Goal: Task Accomplishment & Management: Complete application form

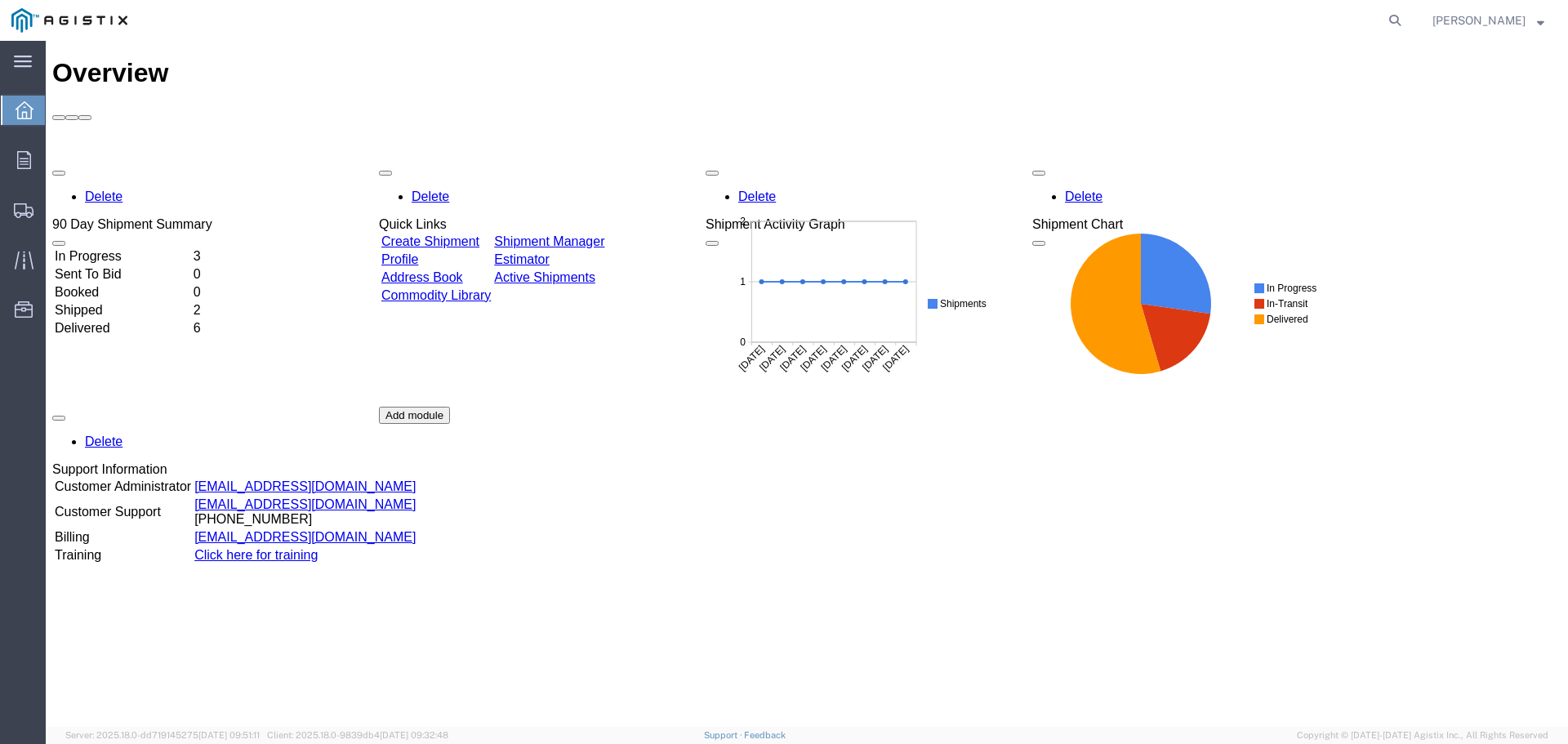
click at [480, 234] on link "Create Shipment" at bounding box center [429, 240] width 98 height 13
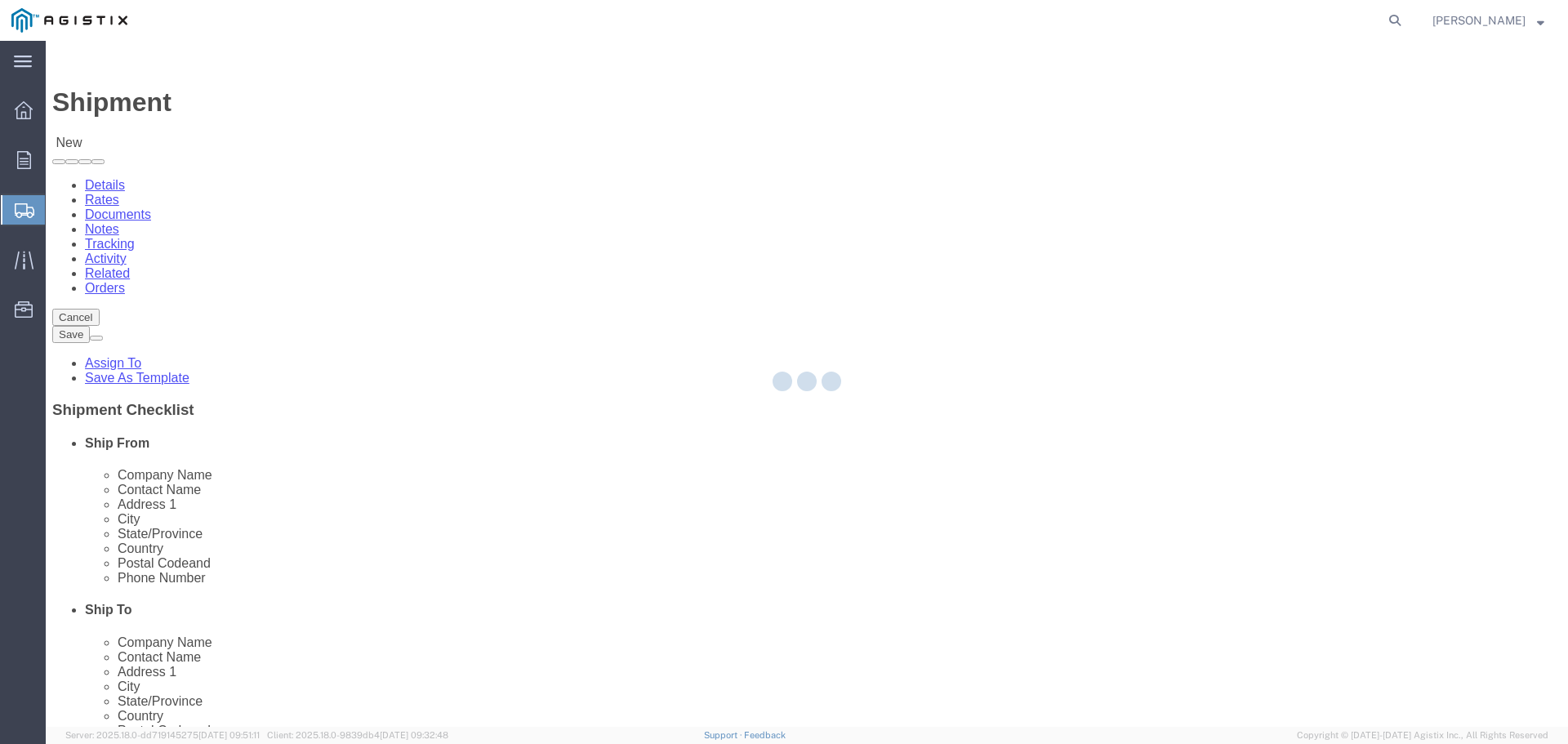
select select
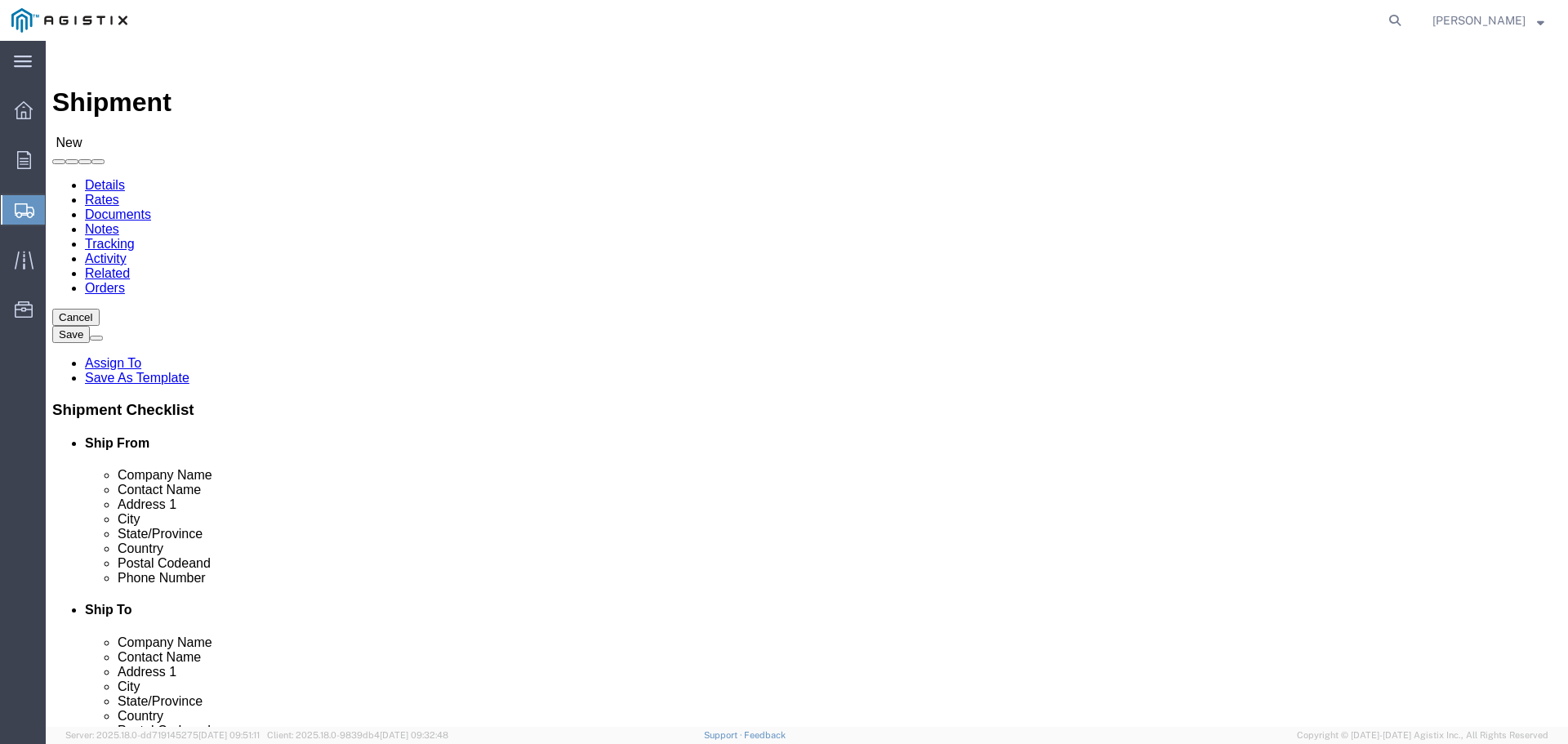
drag, startPoint x: 460, startPoint y: 225, endPoint x: 429, endPoint y: 233, distance: 32.0
click div "Account Select PG&E S&C Electric Co Location Select"
click select "Select PG&E S&C Electric Co"
select select "9596"
click select "Select PG&E S&C Electric Co"
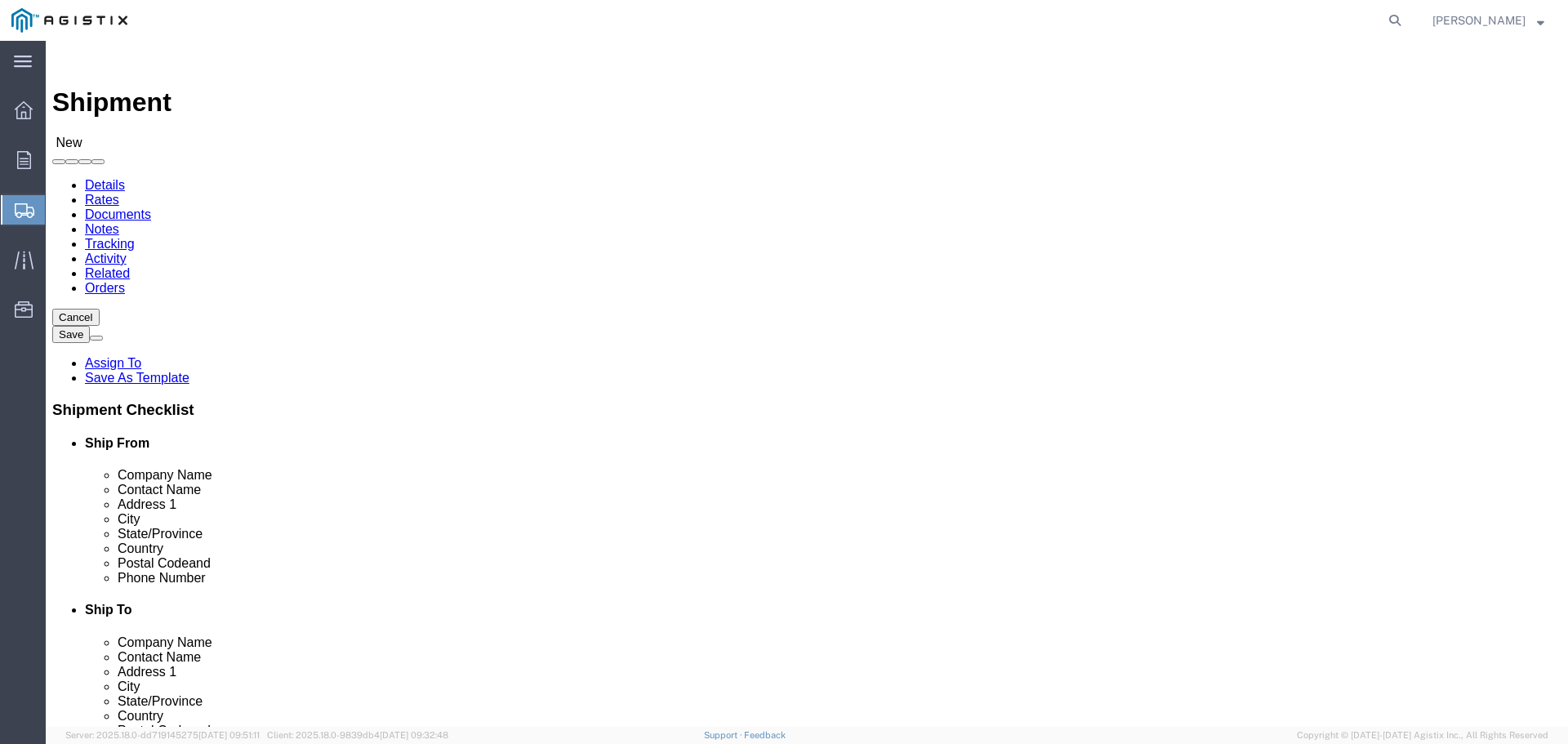
select select "PURCHORD"
select select
drag, startPoint x: 965, startPoint y: 224, endPoint x: 942, endPoint y: 238, distance: 26.9
click div "Account Select PG&E S&C Electric Co Location Select All Others [GEOGRAPHIC_DATA…"
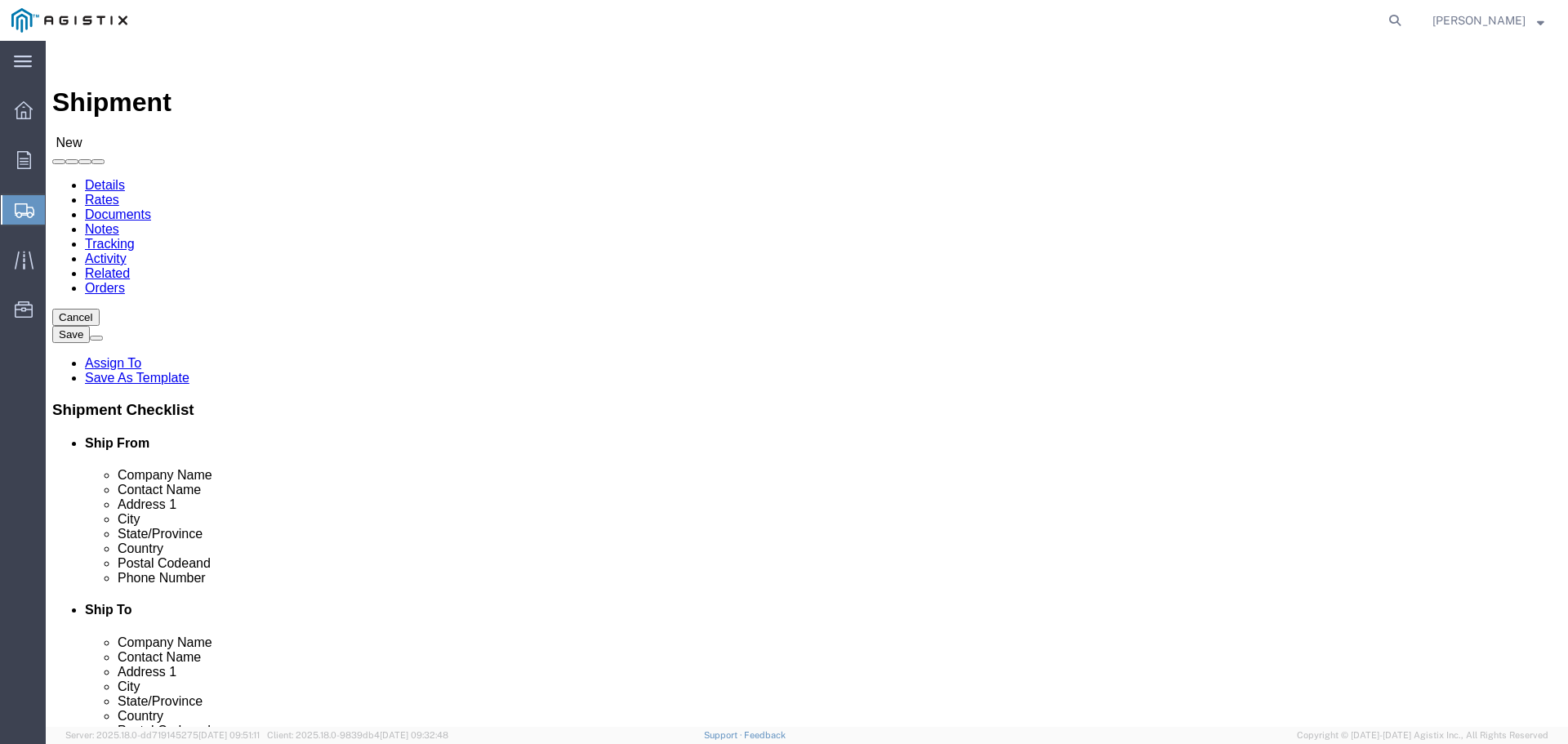
click select "Select All Others [GEOGRAPHIC_DATA] [GEOGRAPHIC_DATA] [GEOGRAPHIC_DATA] [GEOGRA…"
select select "19740"
click select "Select All Others [GEOGRAPHIC_DATA] [GEOGRAPHIC_DATA] [GEOGRAPHIC_DATA] [GEOGRA…"
click input "text"
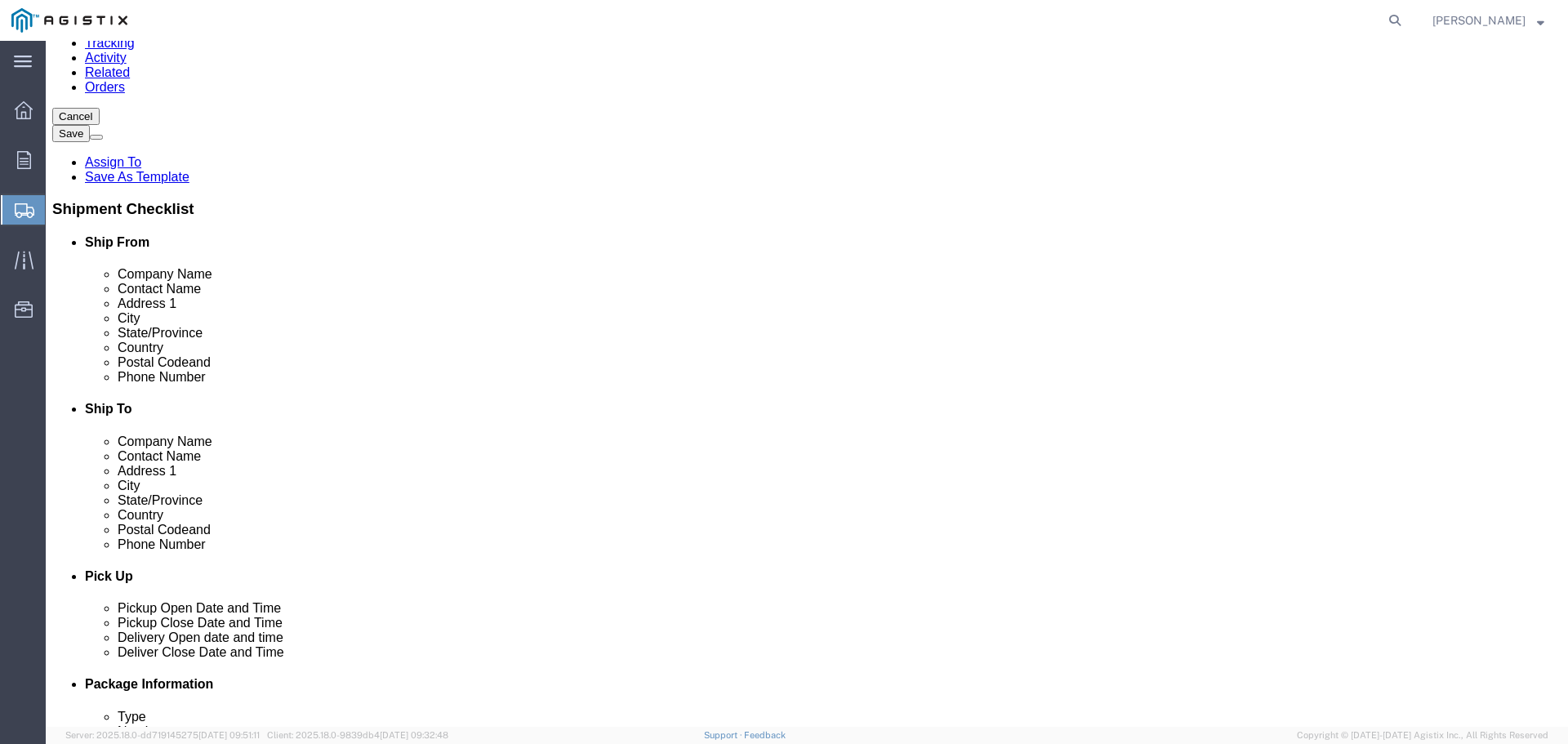
scroll to position [245, 0]
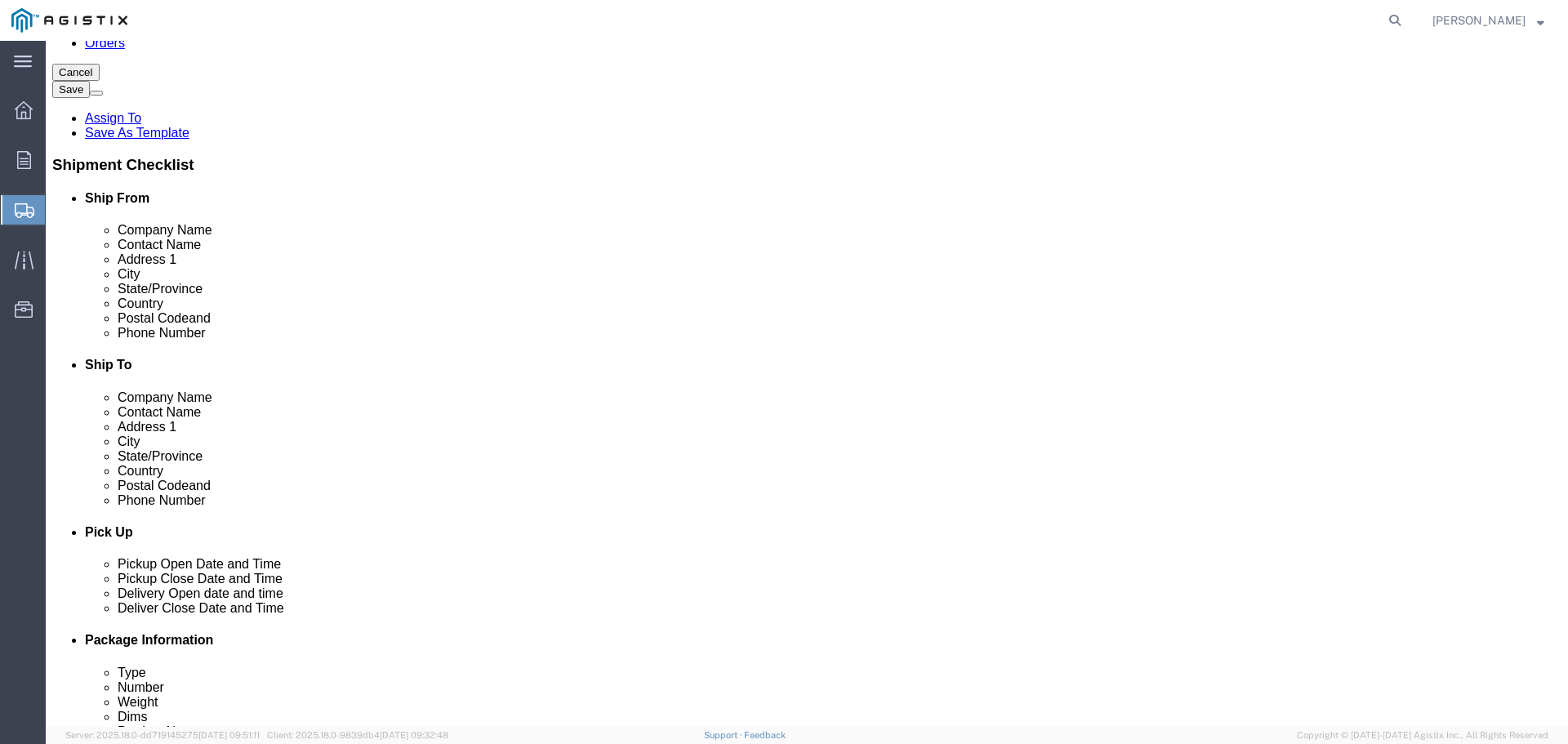
click input "text"
type input "S&C ELECTRIC COMPANY"
type input "[PERSON_NAME]"
type input "[STREET_ADDRESS]"
select select
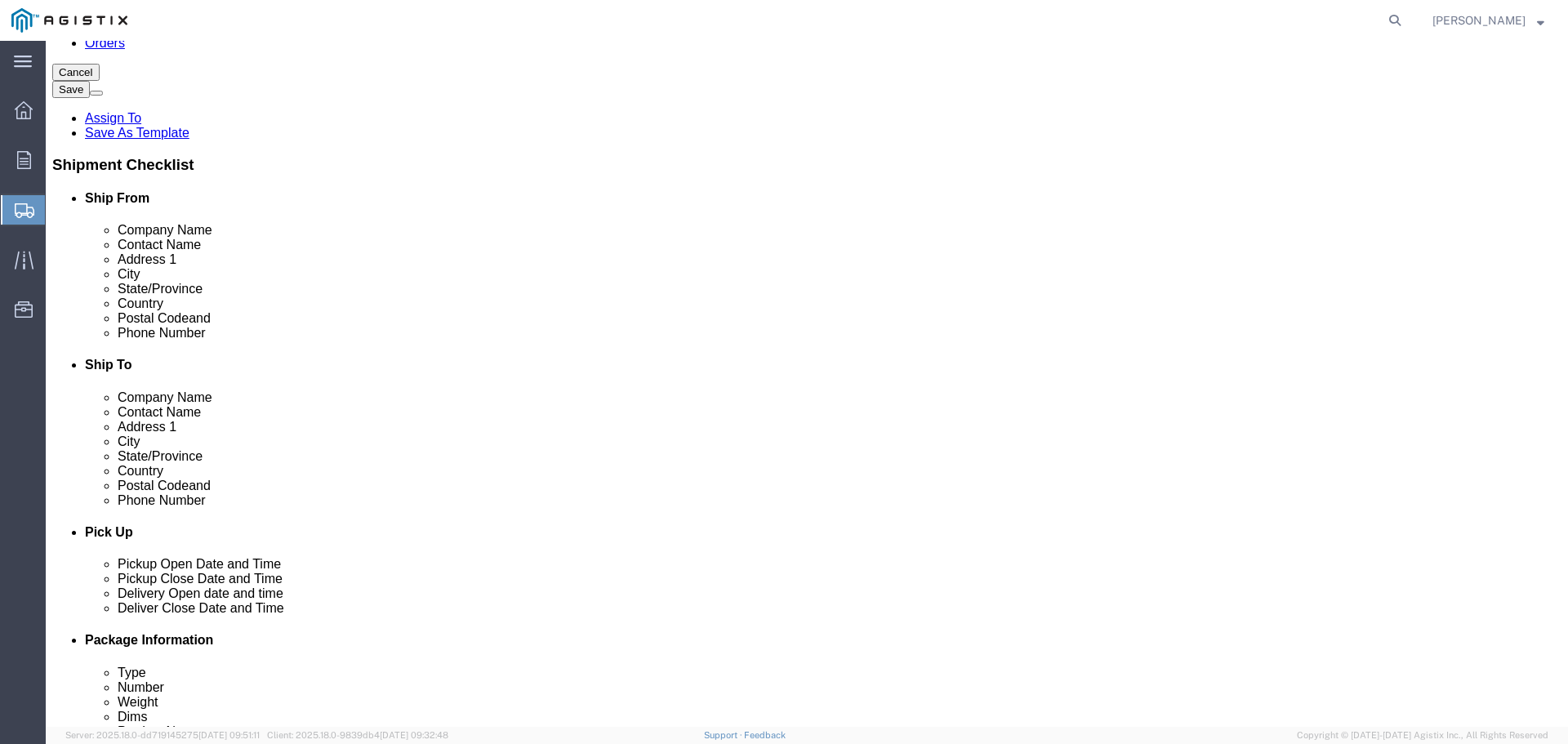
type input "[GEOGRAPHIC_DATA]"
select select
type input "ILLI"
select select
select select "IL"
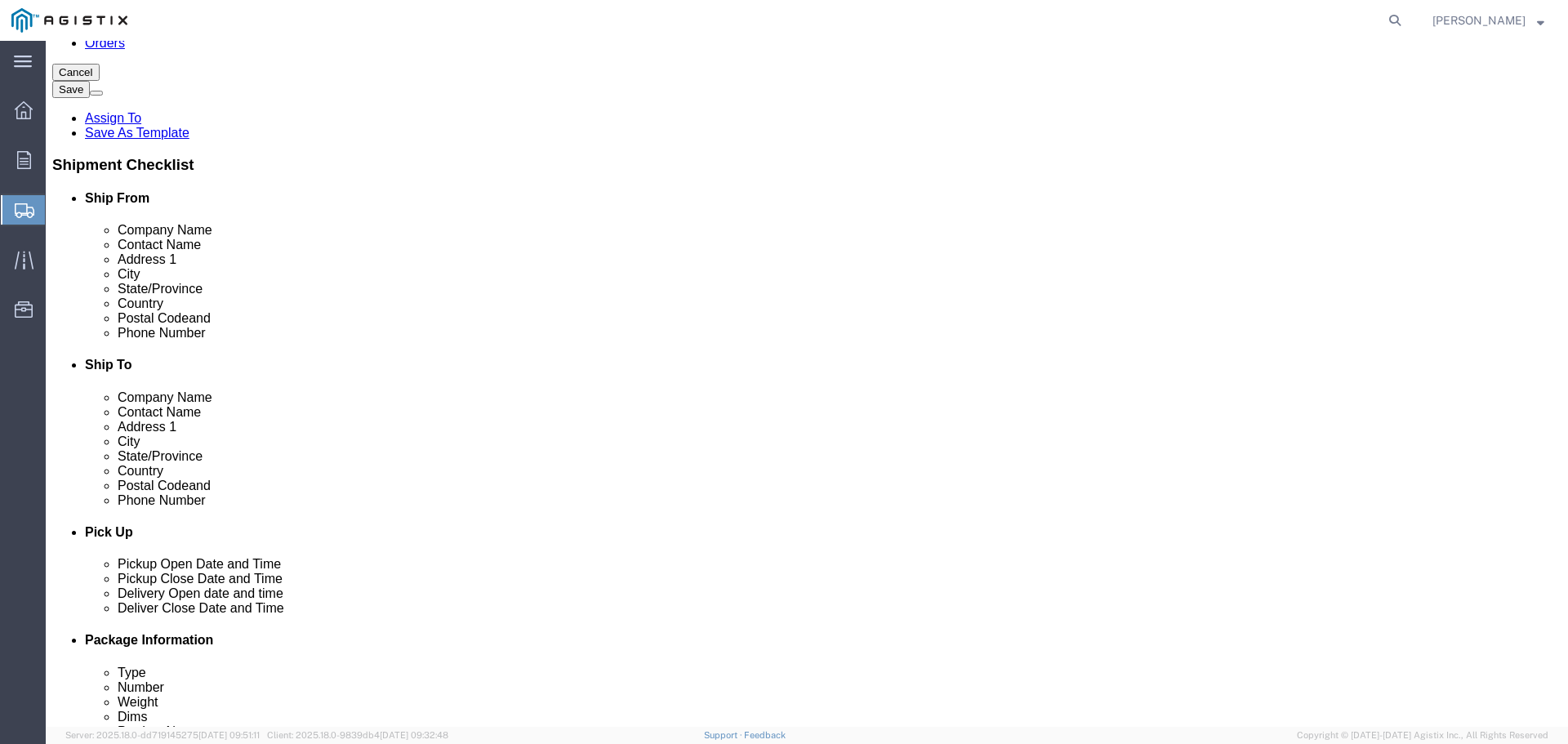
type input "60660"
select select
type input "773-3381000"
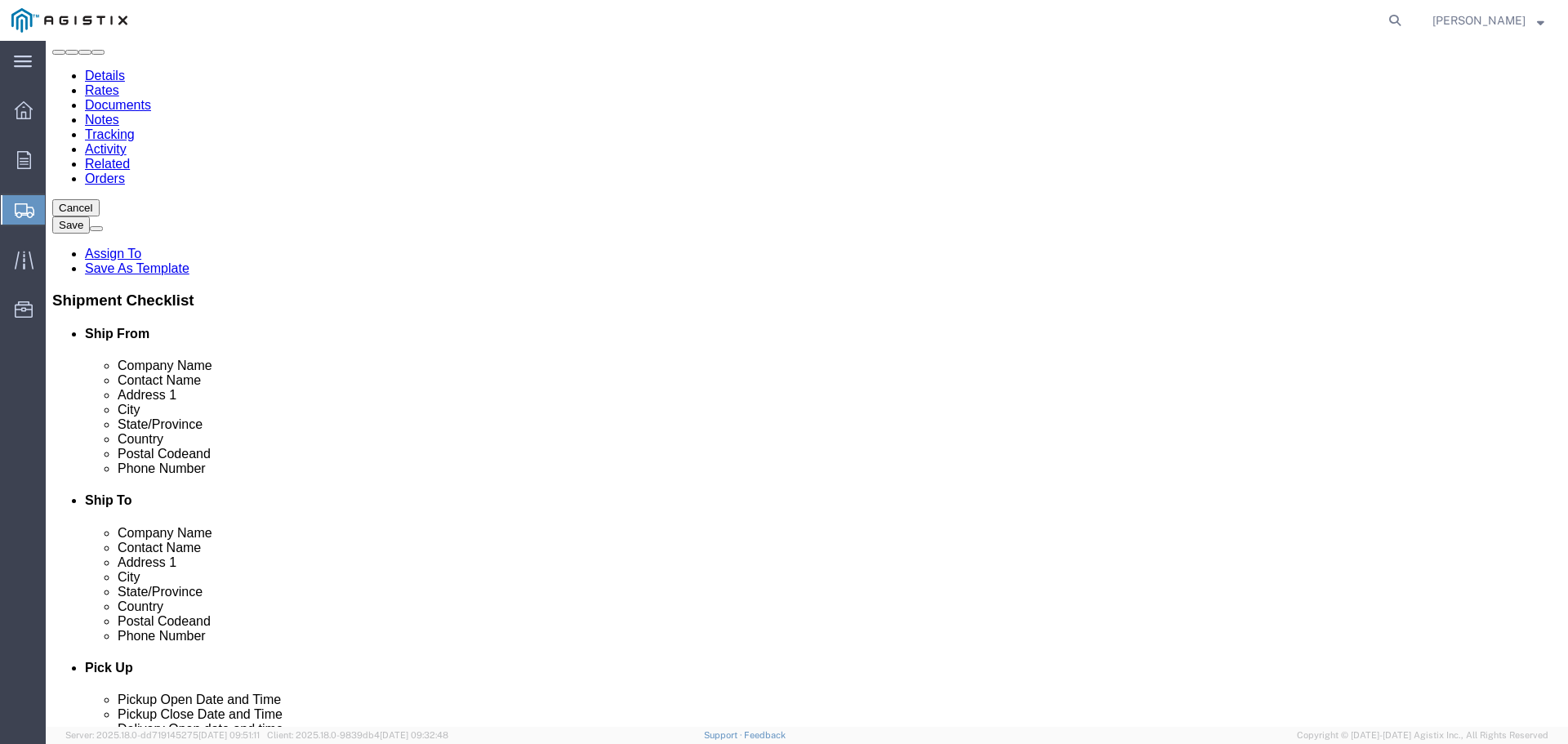
scroll to position [0, 0]
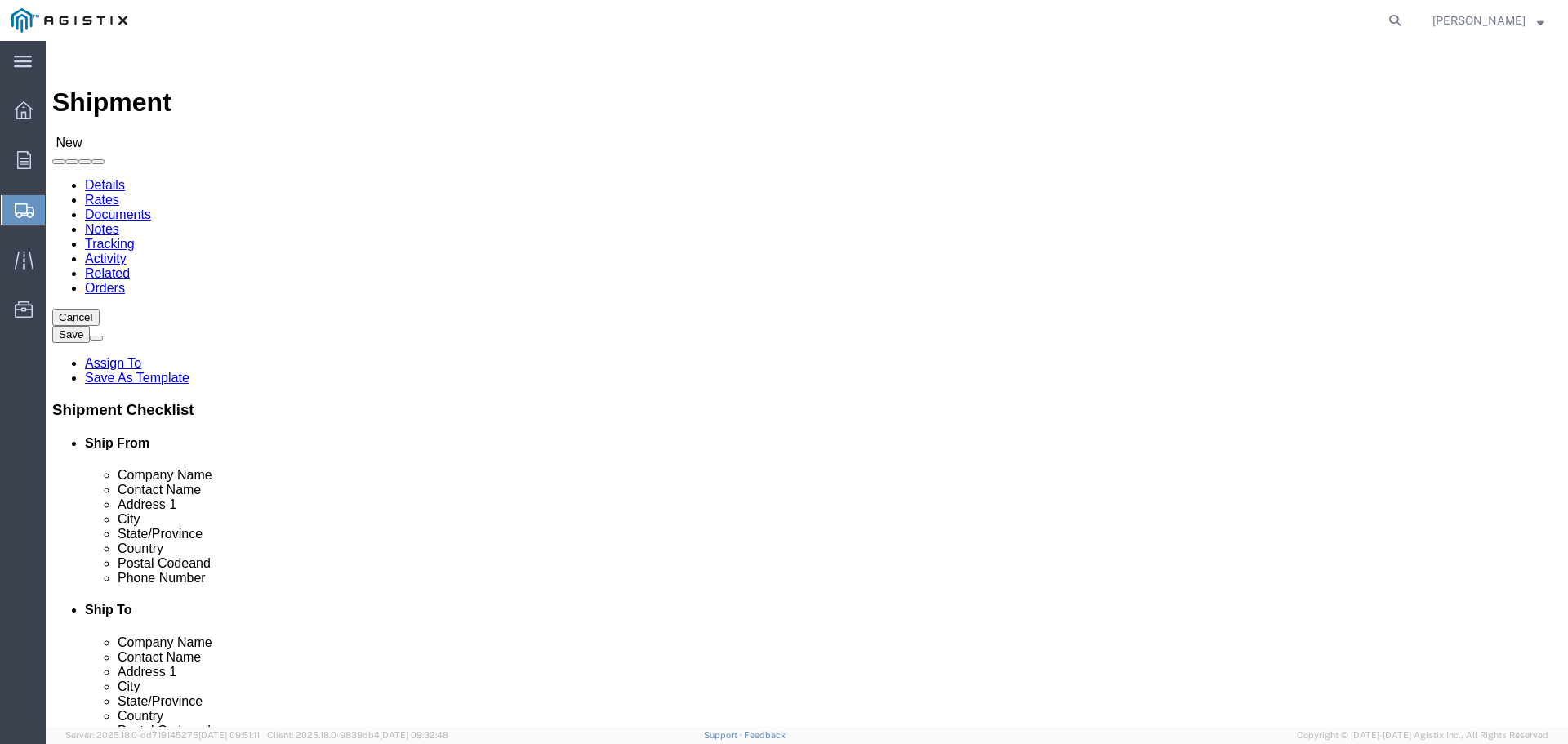
type input "[PERSON_NAME][EMAIL_ADDRESS][PERSON_NAME][DOMAIN_NAME]"
checkbox input "true"
type input "FRE"
select select "19740"
type input "PG&E"
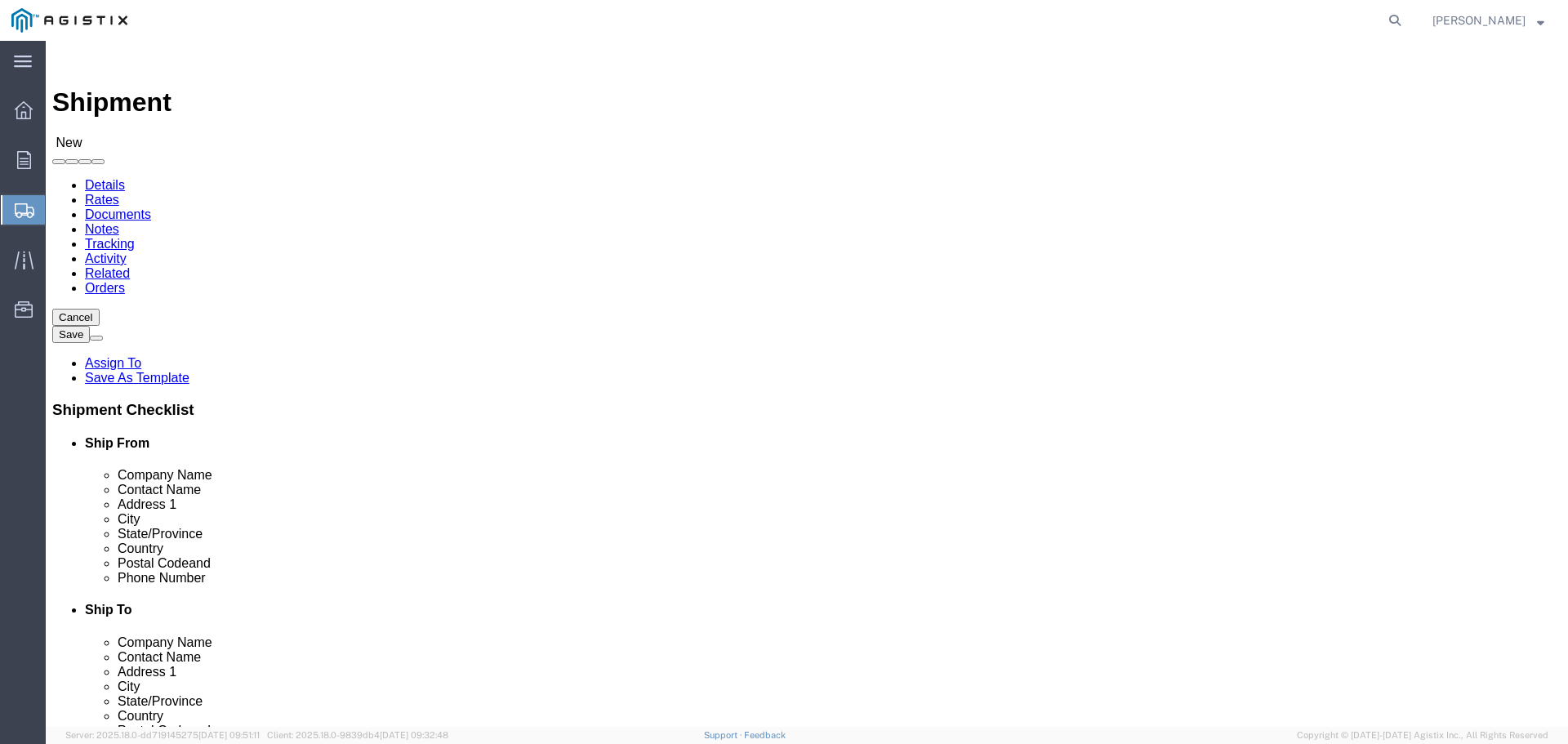
type input "[STREET_ADDRESS][PERSON_NAME]"
type input "Fremont"
type input "94538"
select select "CA"
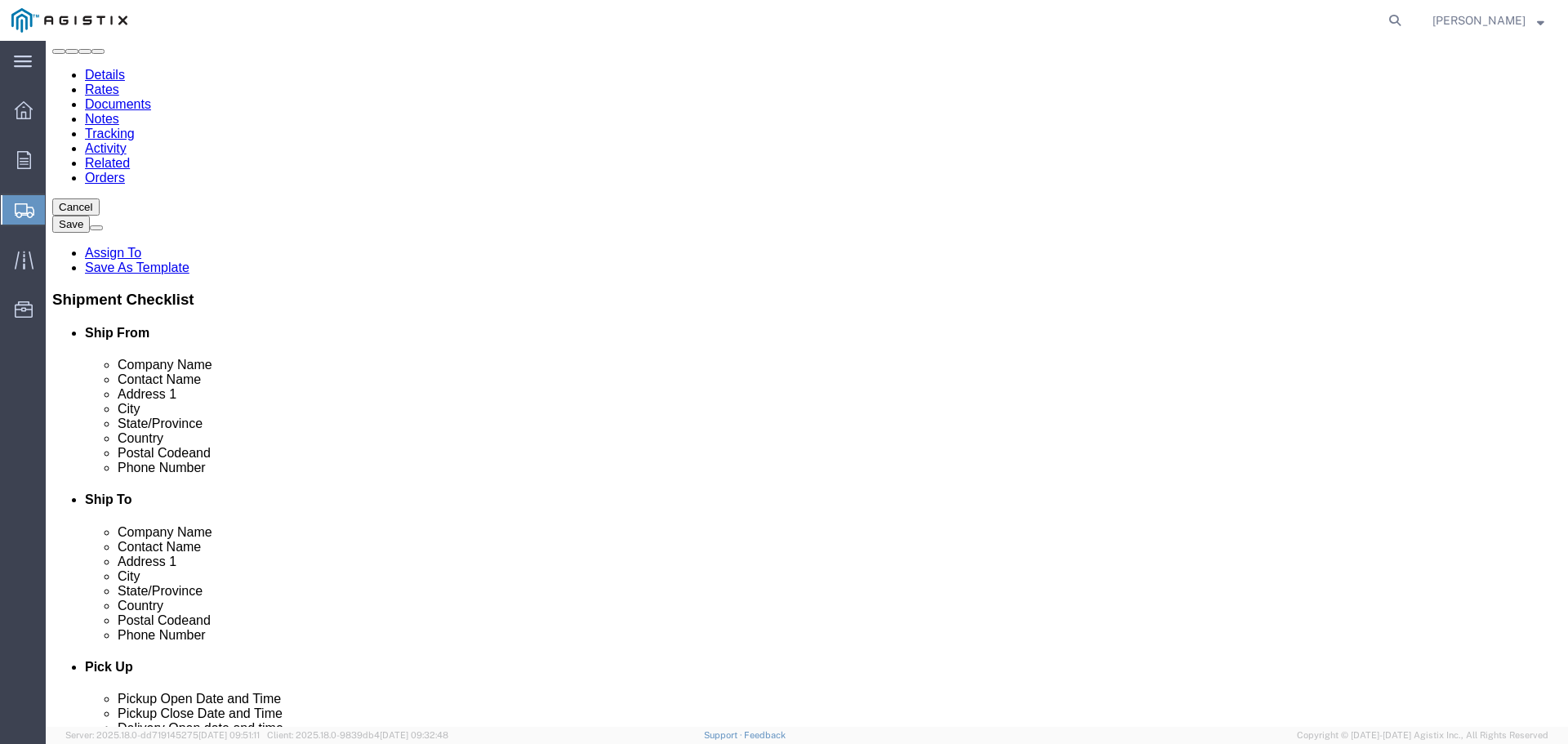
scroll to position [245, 0]
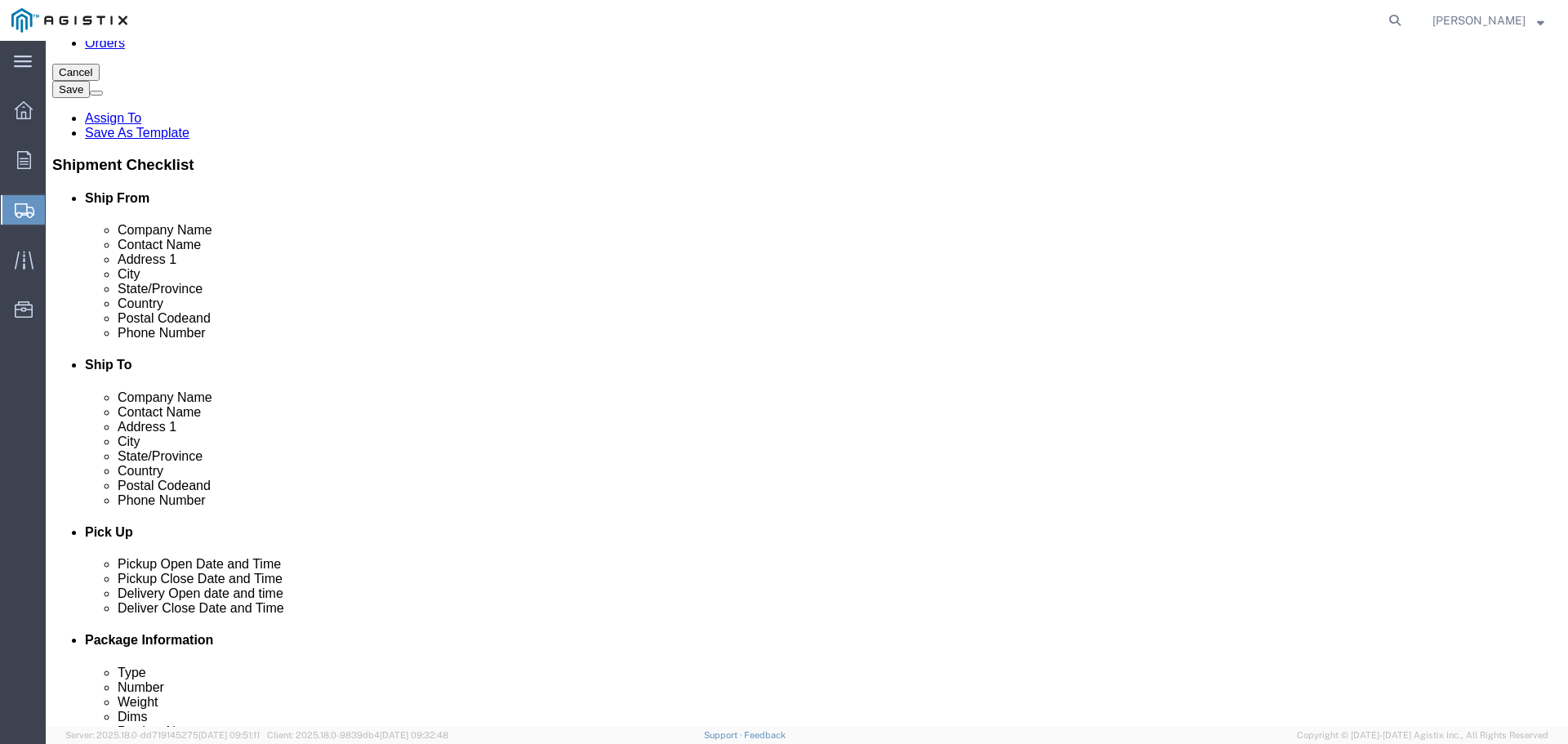
click div "Location [GEOGRAPHIC_DATA] [GEOGRAPHIC_DATA] My Profile Location (OBSOLETE) [GE…"
click input "text"
type input "RECEIVING"
click p "- PG&E - (RECEIVING) [STREET_ADDRESS][PERSON_NAME]"
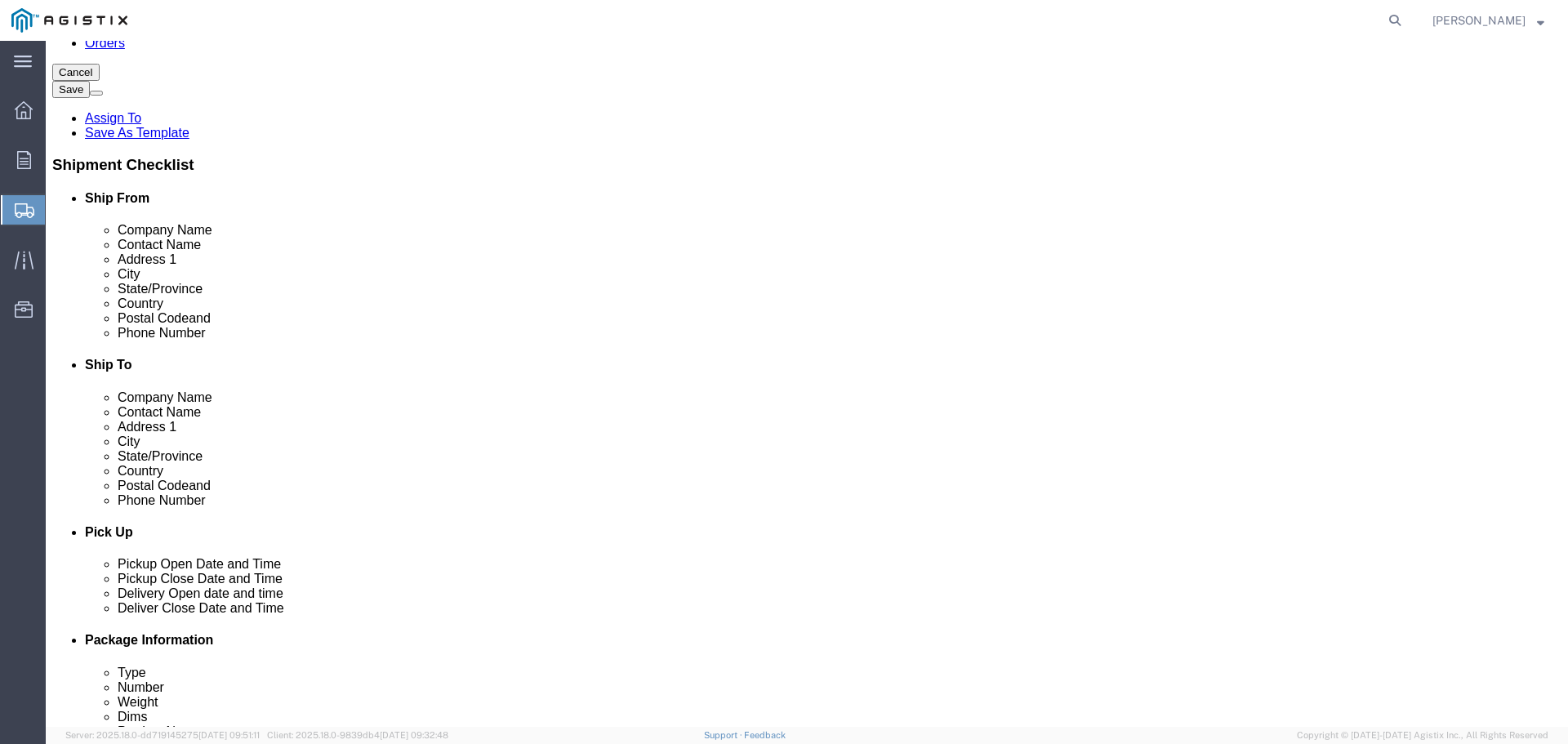
select select
type input "RECEIVING"
type input "[STREET_ADDRESS][PERSON_NAME]"
type input "FREMONT"
type input "5107702025"
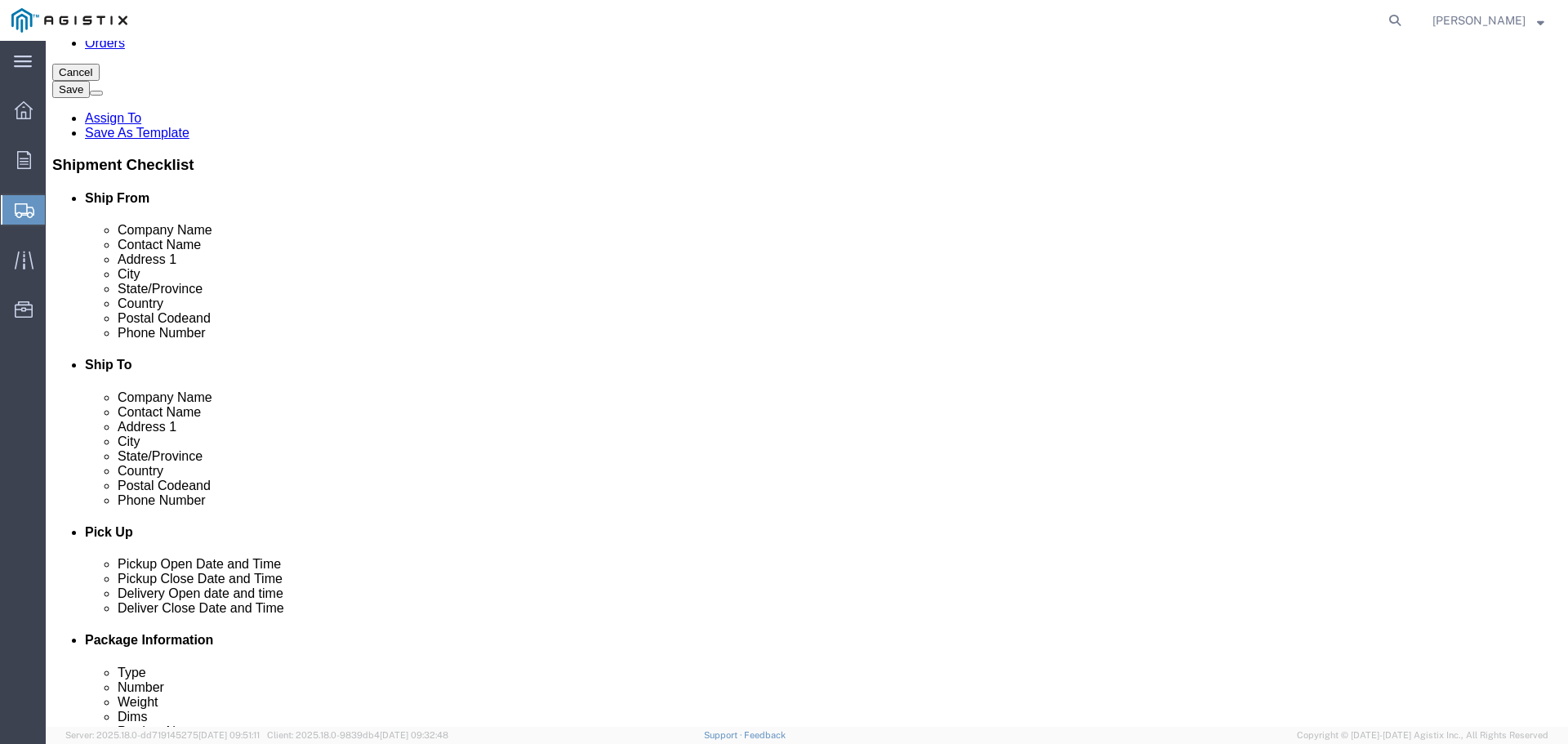
select select "CA"
type input "RECEIVING"
click label "Phone Number"
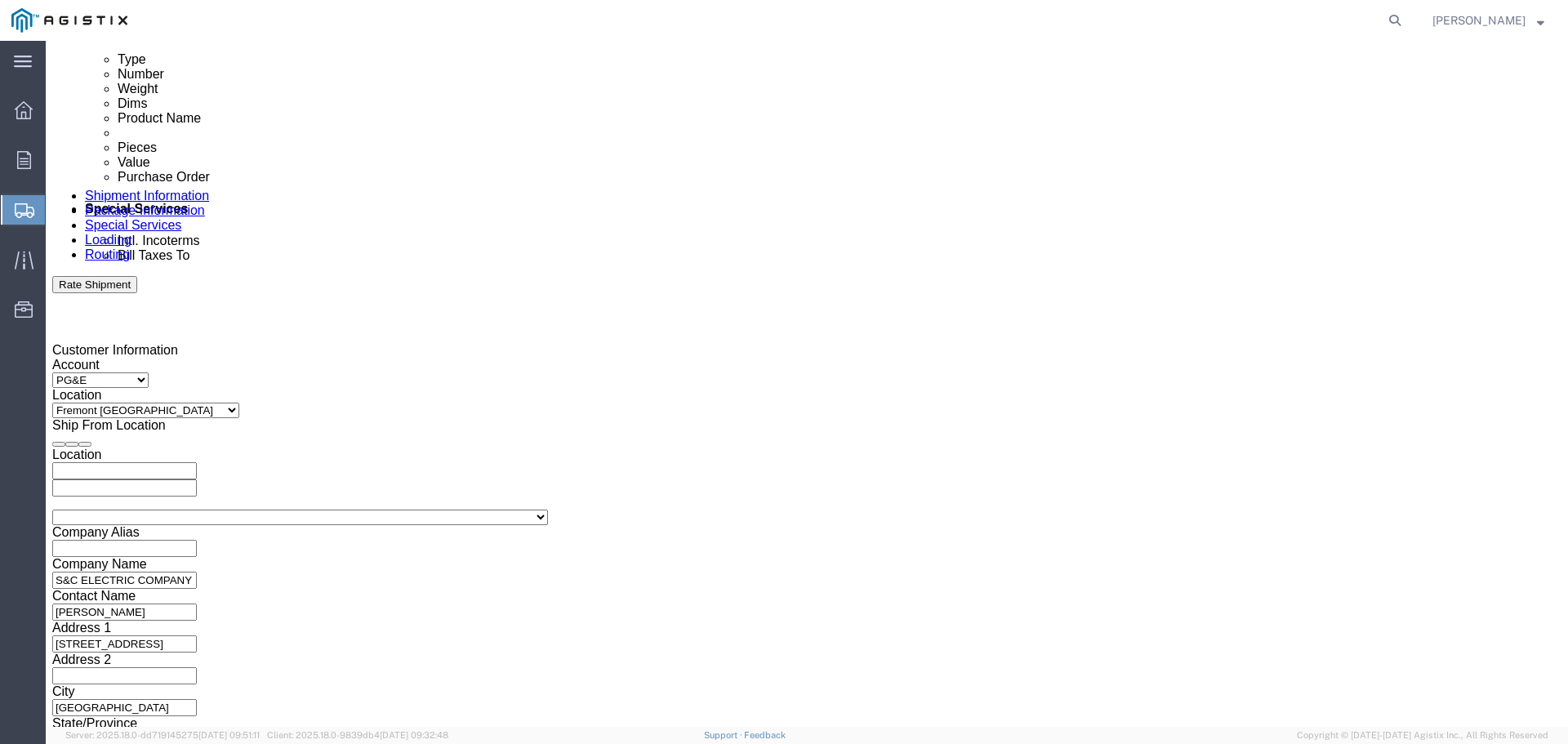
scroll to position [1061, 0]
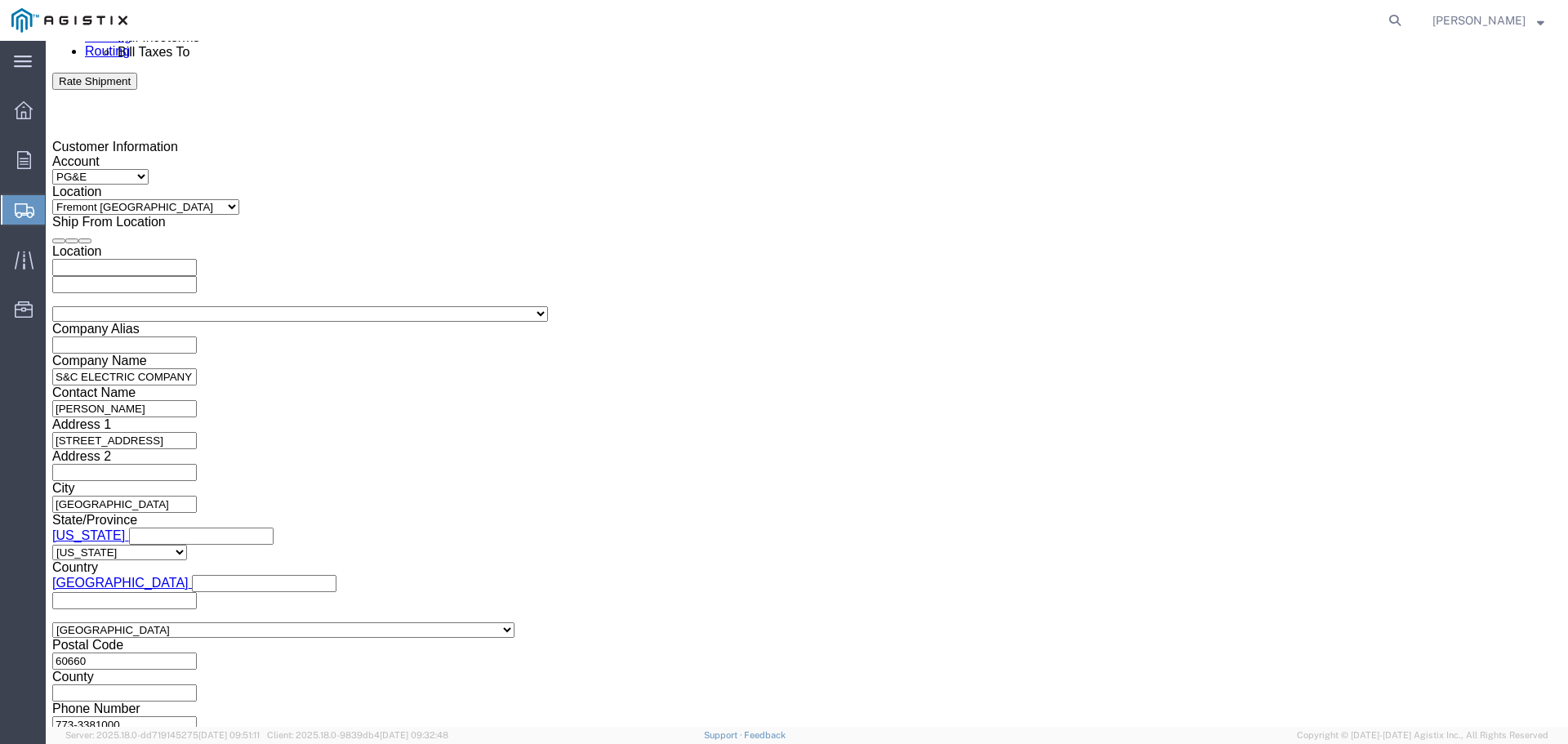
click div "Delivery Start Date Delivery Start Time Deliver Open Date and Time"
click div
click div "Open Time 12:00 PM [DATE] 12:00 PM - [DATE] 12:00 PM Cancel Apply"
click button "Apply"
click div
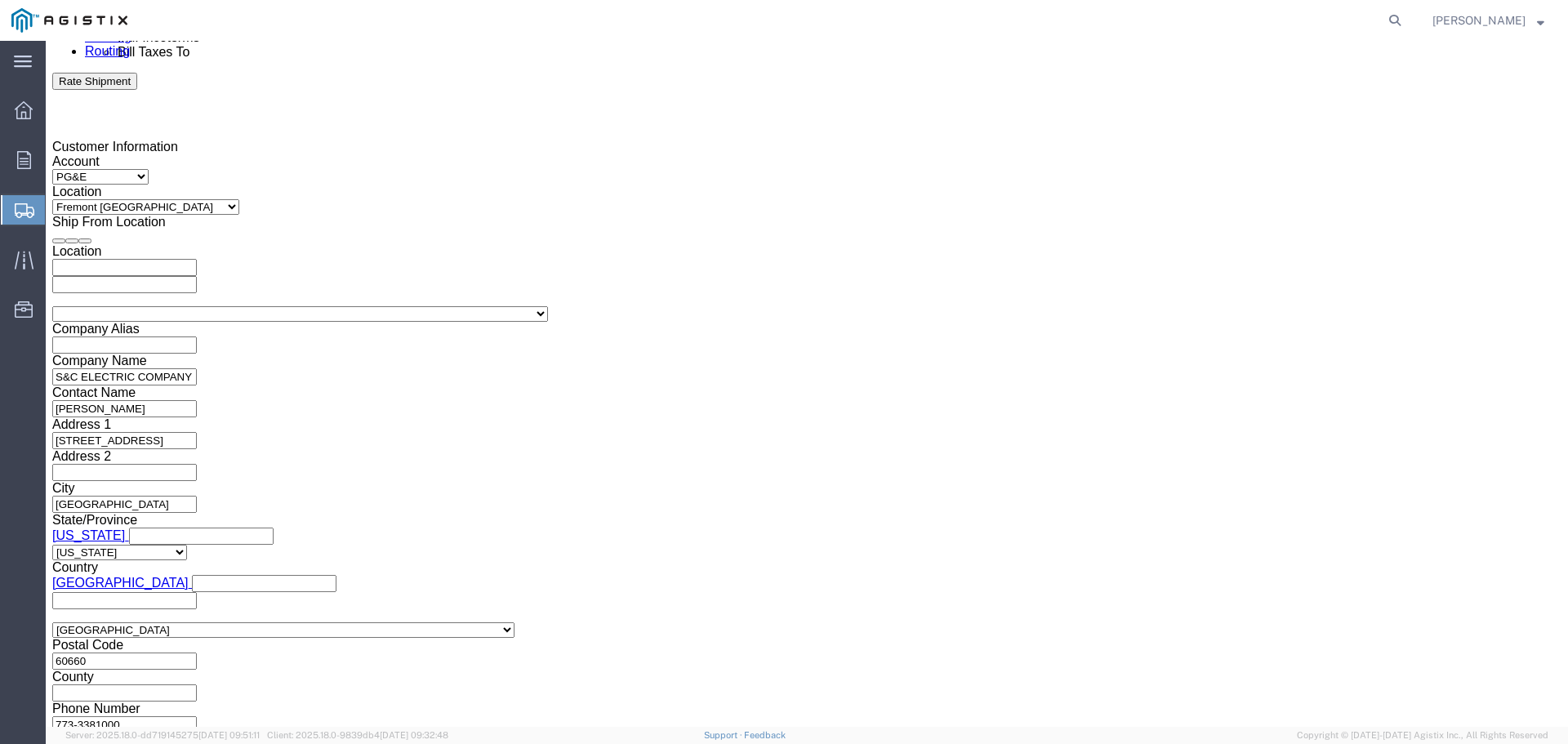
click div "[DATE] Su Mo Tu We Th Fr Sa 31 1 2 3 4 5 6 7 8 9 10 11 12 13 14 15 16 17 18 19 …"
drag, startPoint x: 1078, startPoint y: 565, endPoint x: 1079, endPoint y: 556, distance: 9.1
click button "Apply"
click div "Select Account Type Activity ID Airline Appointment Number ASN Batch Request # …"
click select "Select Account Type Activity ID Airline Appointment Number ASN Batch Request # …"
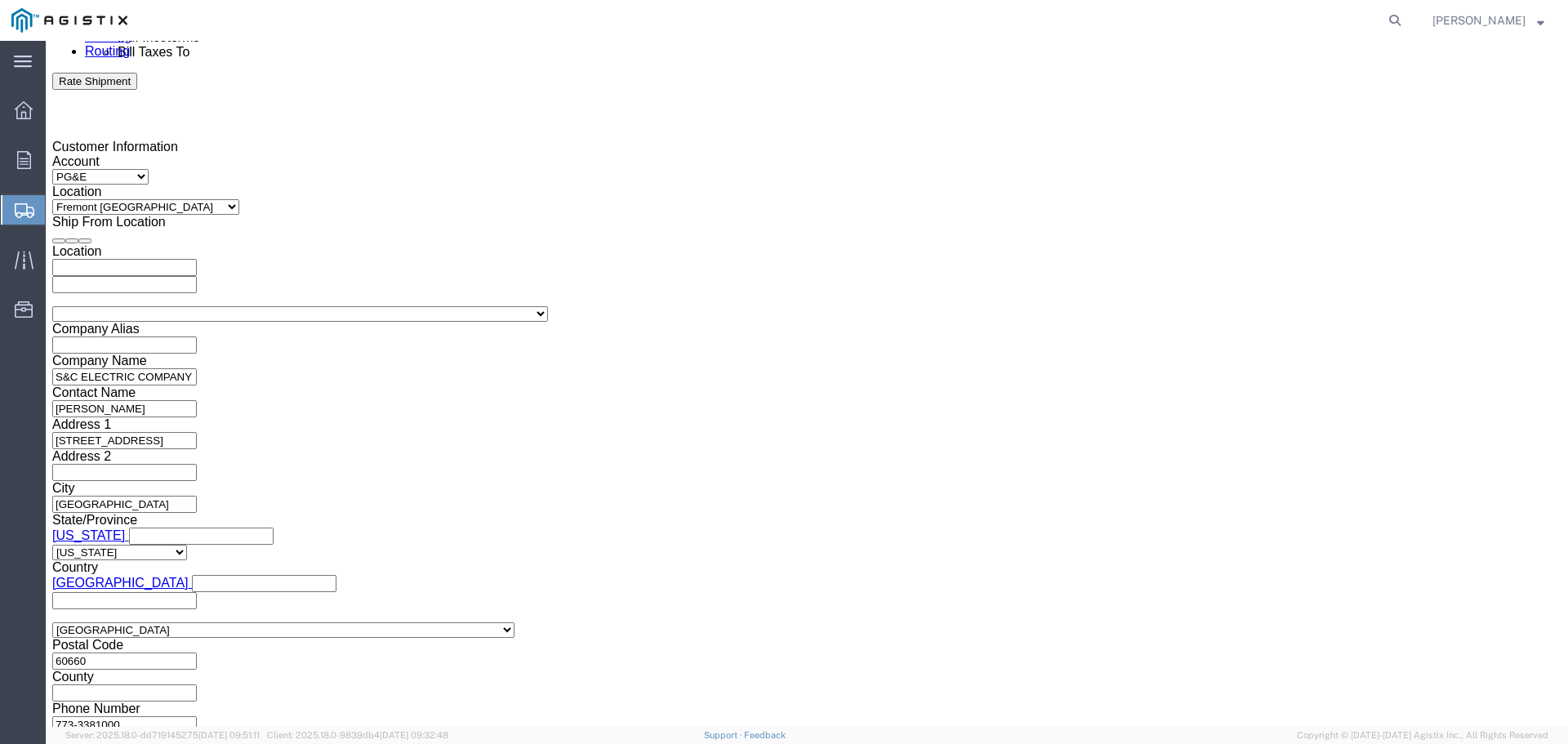
select select "PICKUPNUM"
click select "Select Account Type Activity ID Airline Appointment Number ASN Batch Request # …"
click input "text"
type input "3501378875"
click div "Select Account Type Activity ID Airline Appointment Number ASN Batch Request # …"
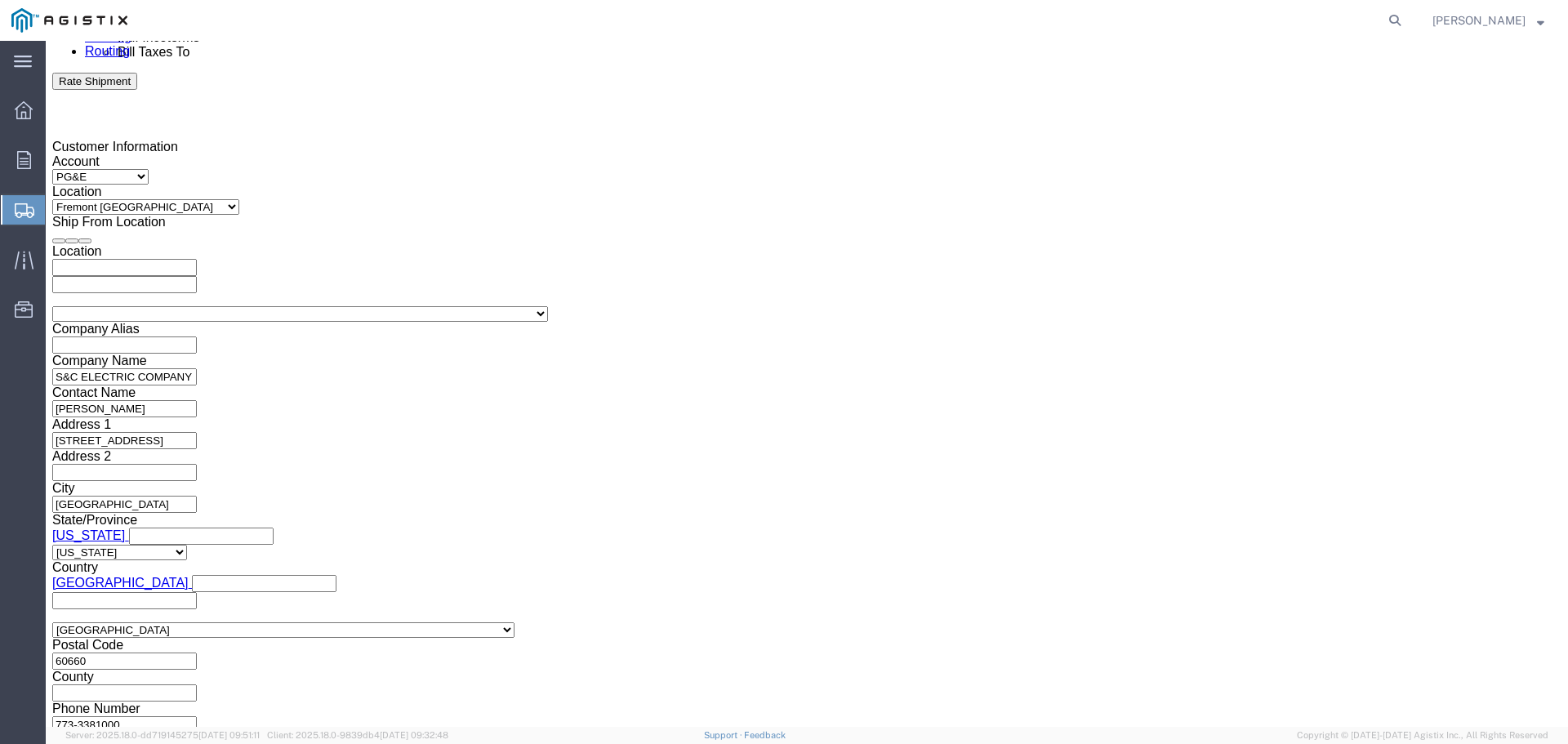
click input "text"
paste input "1844757"
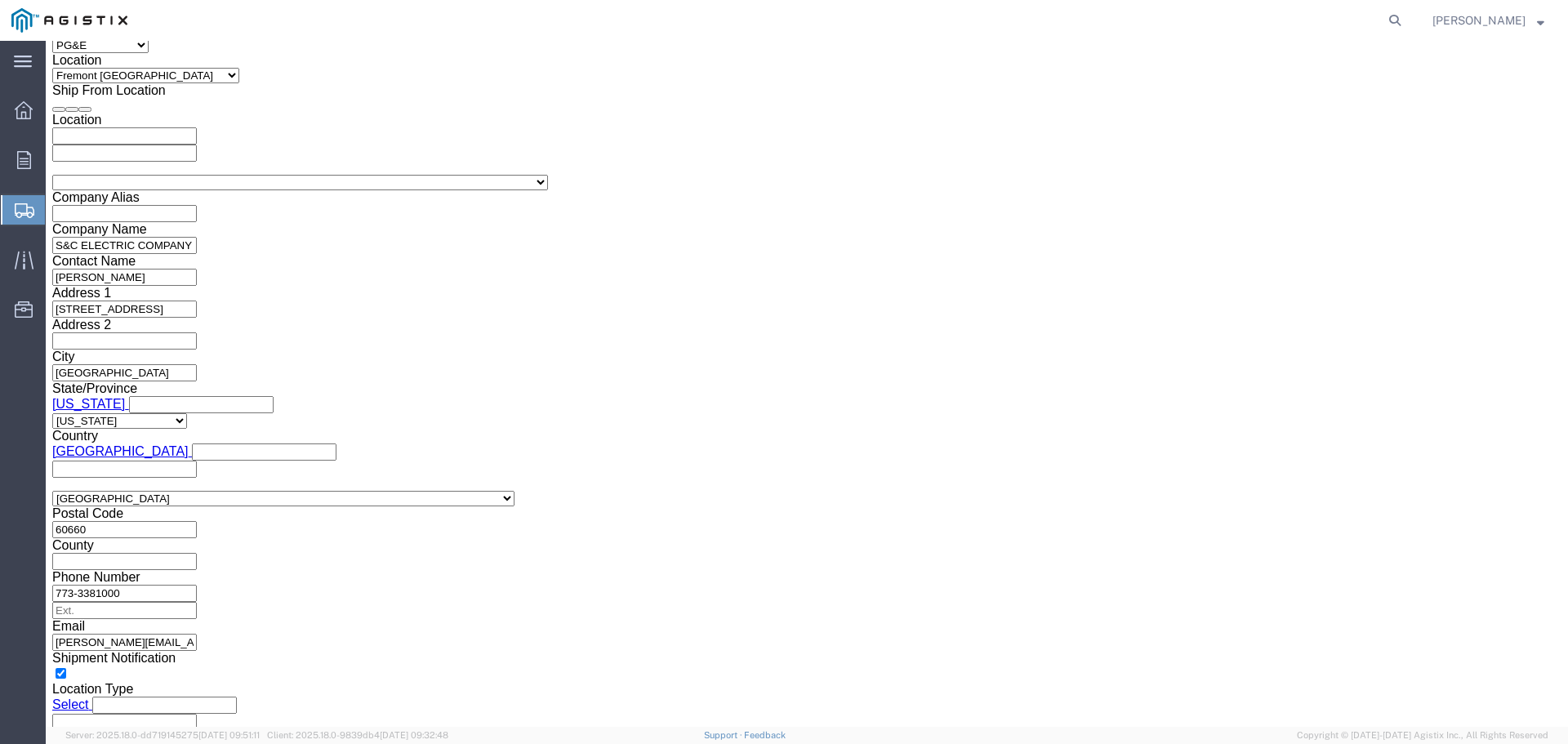
scroll to position [1196, 0]
type input "1844757"
click select "Select Air Less than Truckload Multi-Leg Ocean Freight Rail Small Parcel Truckl…"
select select "LTL"
click select "Select Air Less than Truckload Multi-Leg Ocean Freight Rail Small Parcel Truckl…"
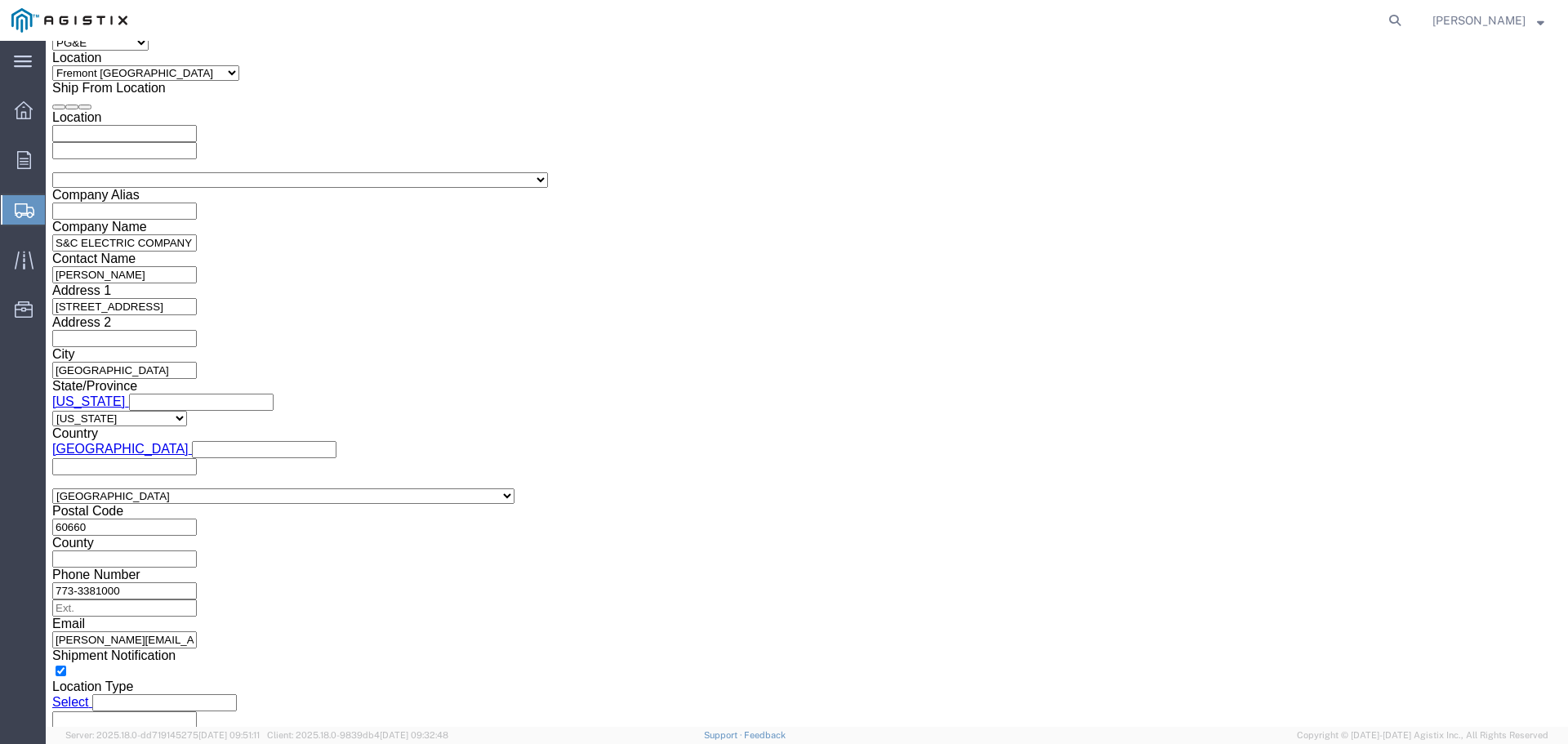
click button "Continue"
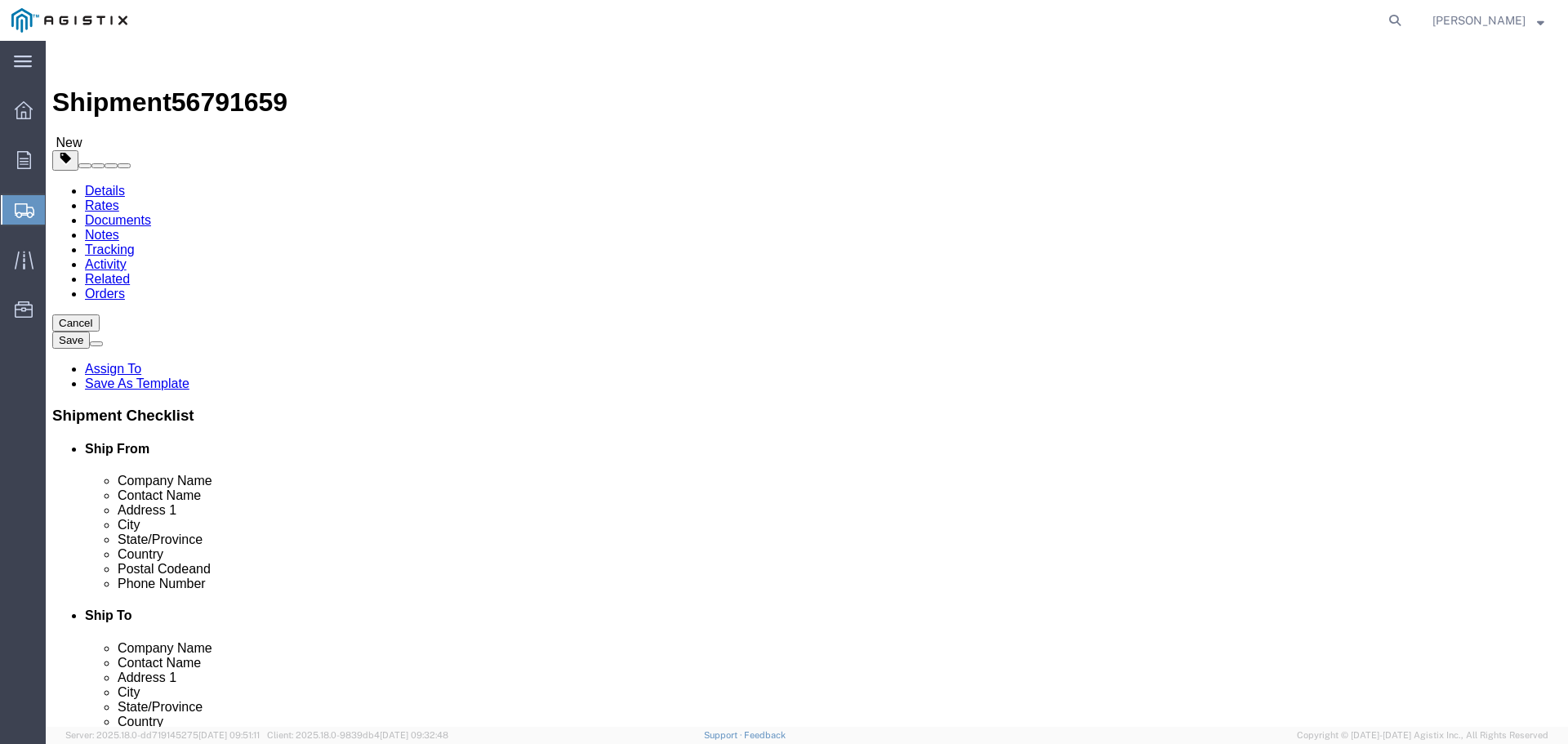
click select "Select Bulk Bundle(s) Cardboard Box(es) Carton(s) Crate(s) Drum(s) (Fiberboard)…"
select select "PSNS"
click select "Select Bulk Bundle(s) Cardboard Box(es) Carton(s) Crate(s) Drum(s) (Fiberboard)…"
click div "Package Type Select Bulk Bundle(s) Cardboard Box(es) Carton(s) Crate(s) Drum(s)…"
click input "text"
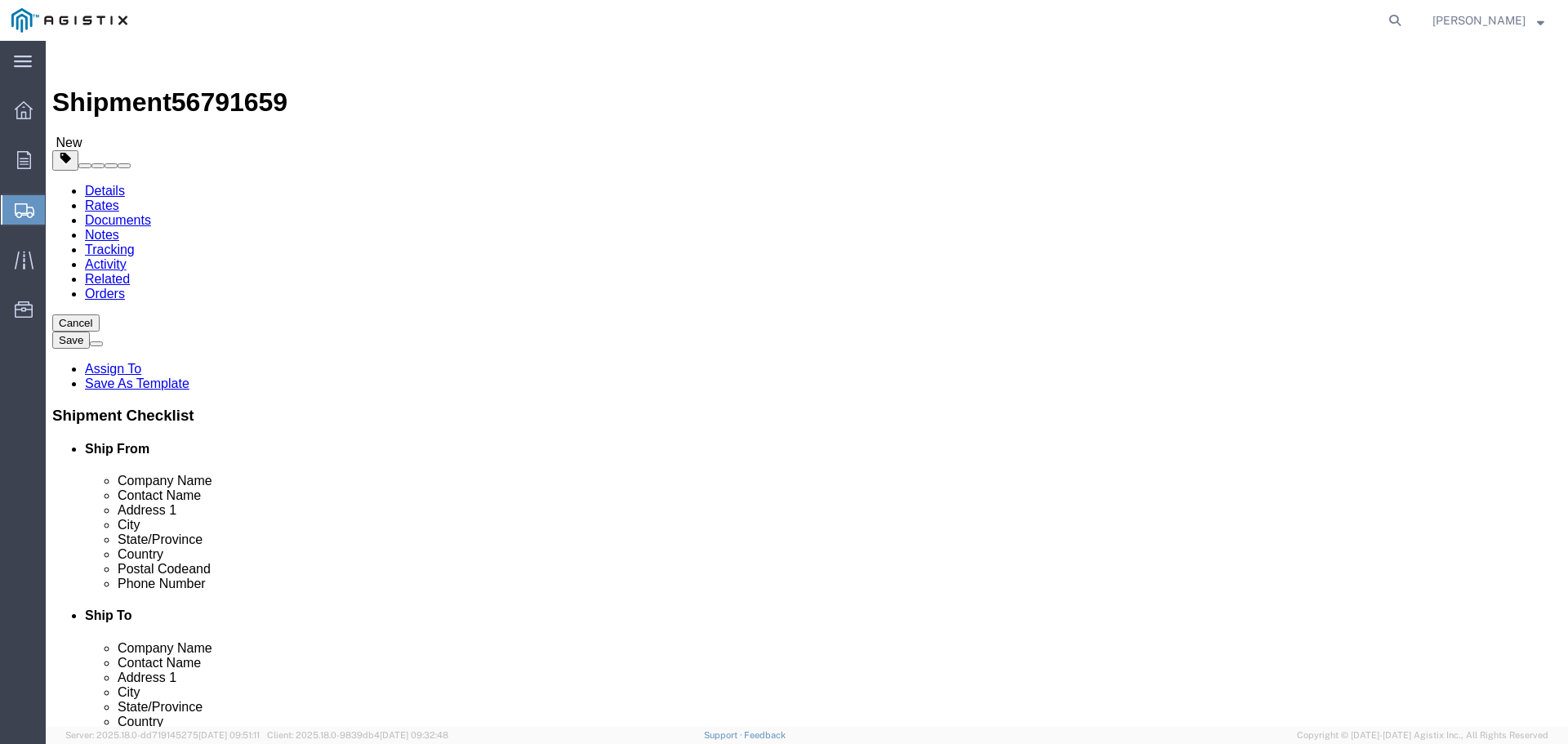
type input "42"
type input "37"
type input "64"
type input "810"
click link "Add Content"
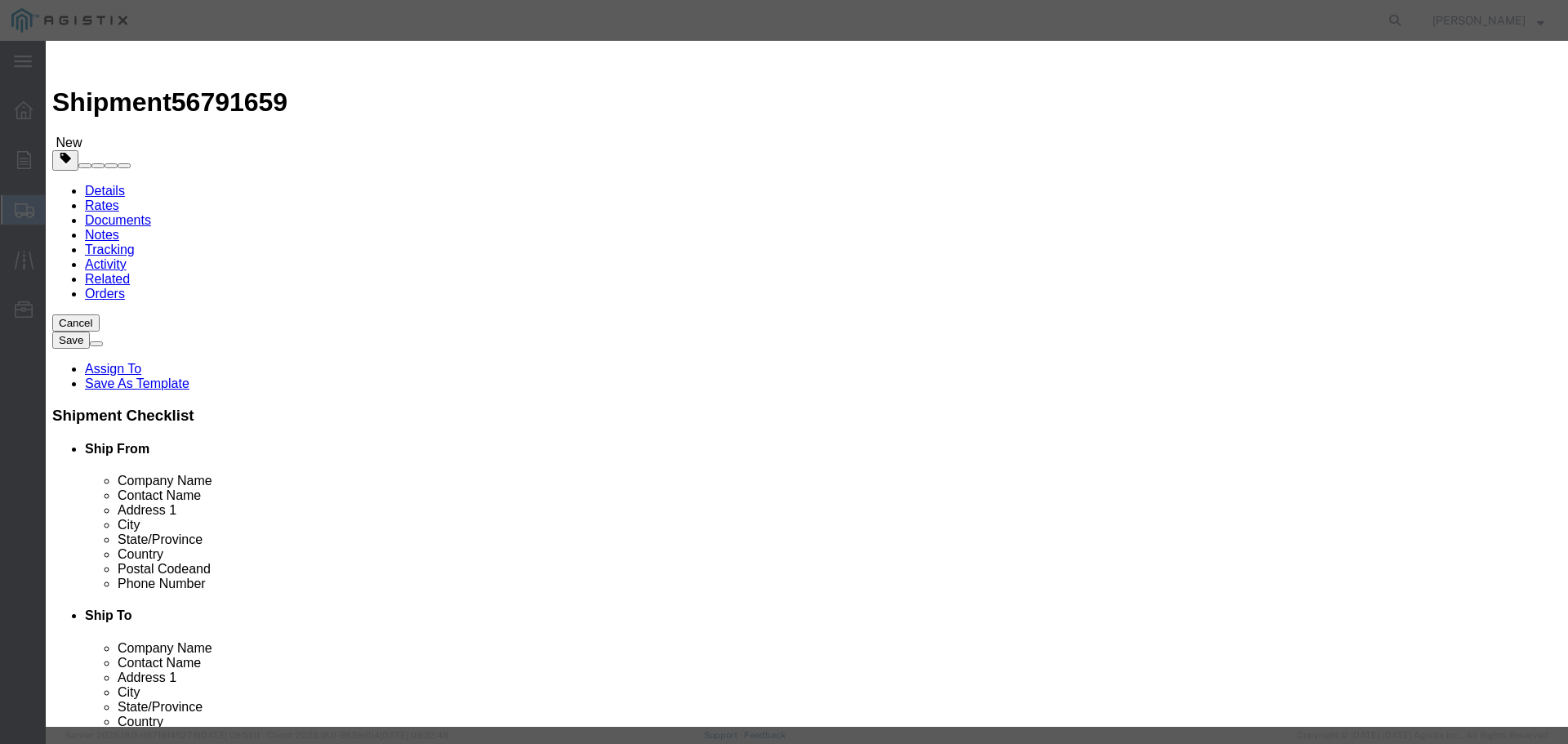
click input "text"
type input "5"
type input "PADMOUNTED GEAR"
type input "1"
paste input "12,818.77"
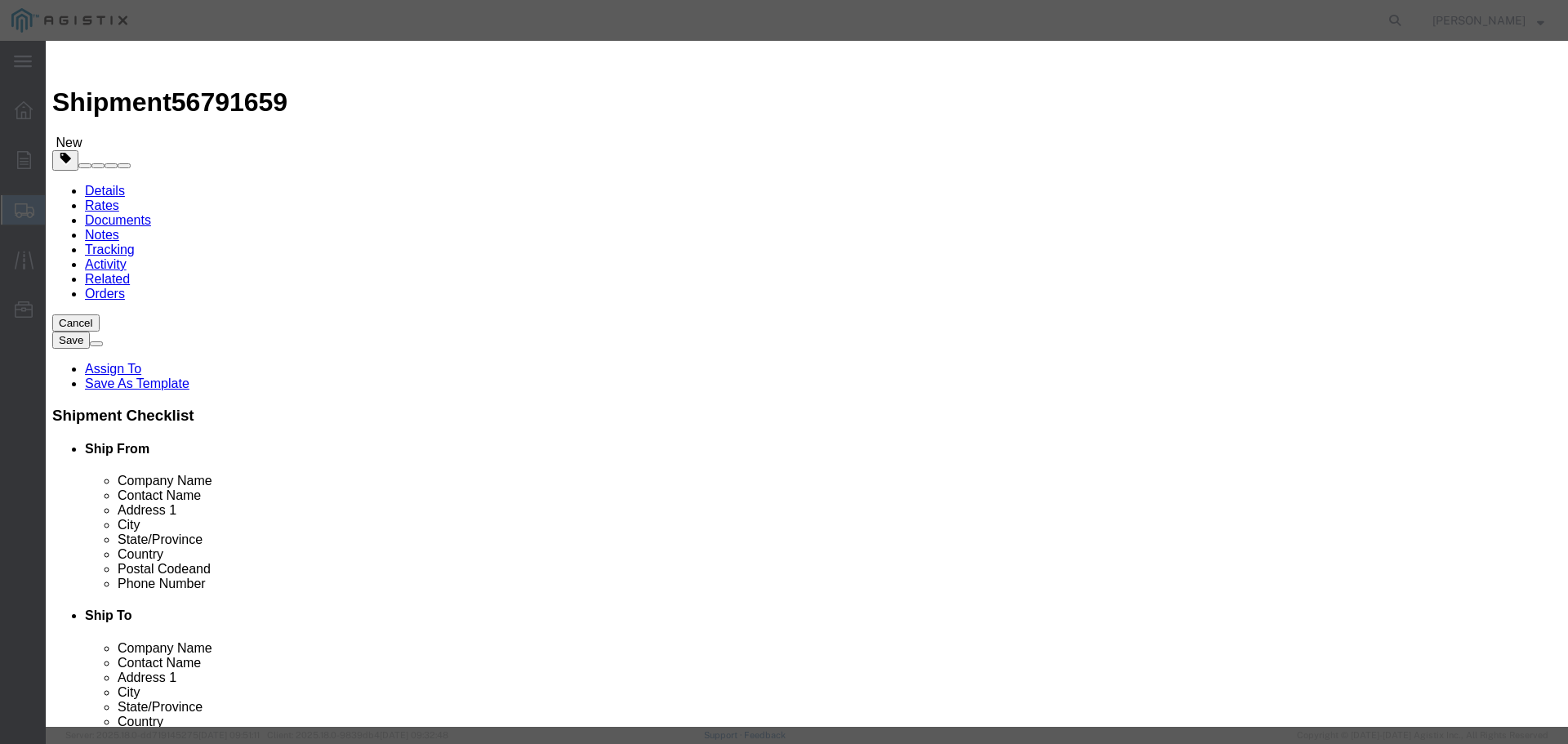
type input "12,818.77"
click select "Select 50 55 60 65 70 85 92.5 100 125 175 250 300 400"
select select "92.5"
click select "Select 50 55 60 65 70 85 92.5 100 125 175 250 300 400"
click button "Save & Close"
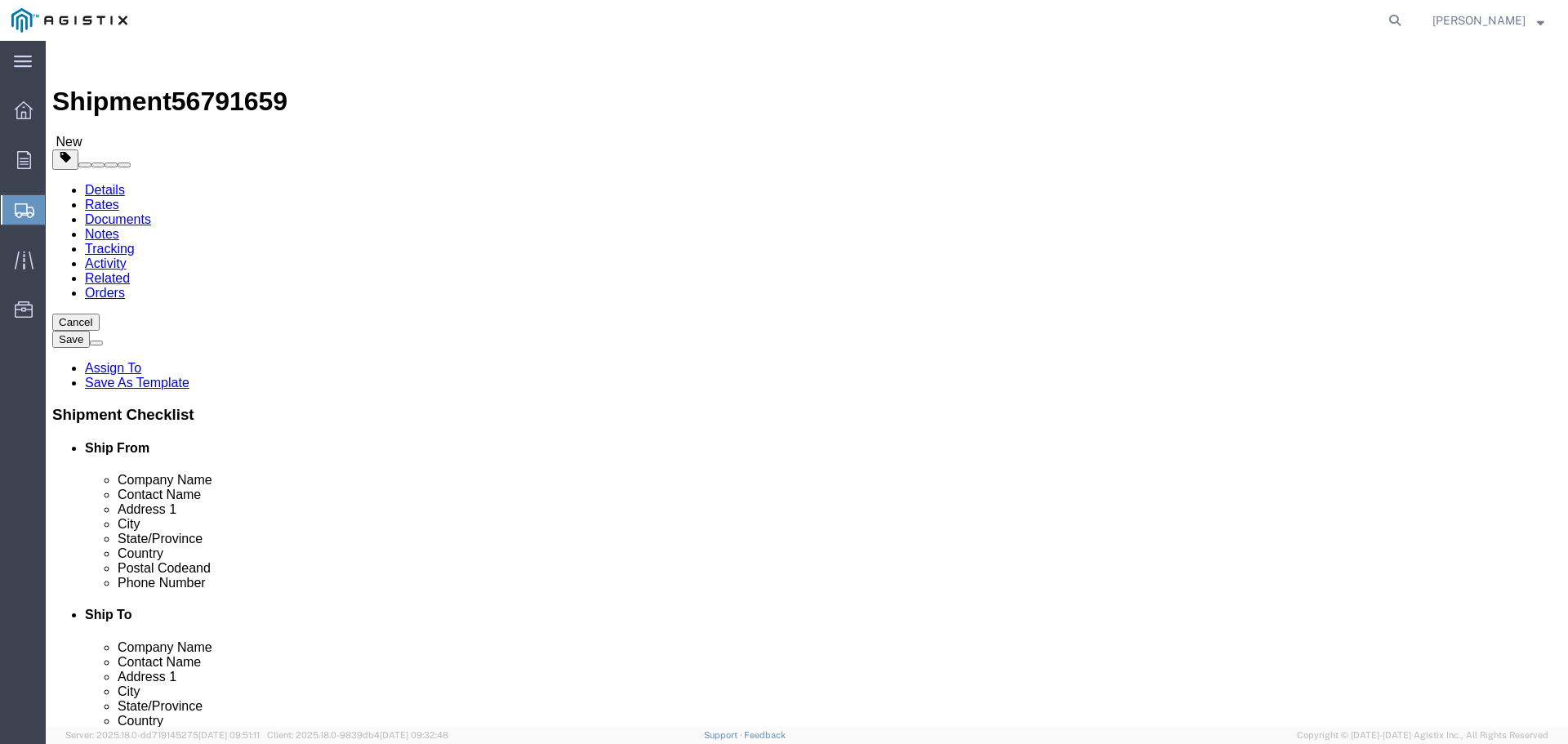
scroll to position [3, 0]
click button "Rate Shipment"
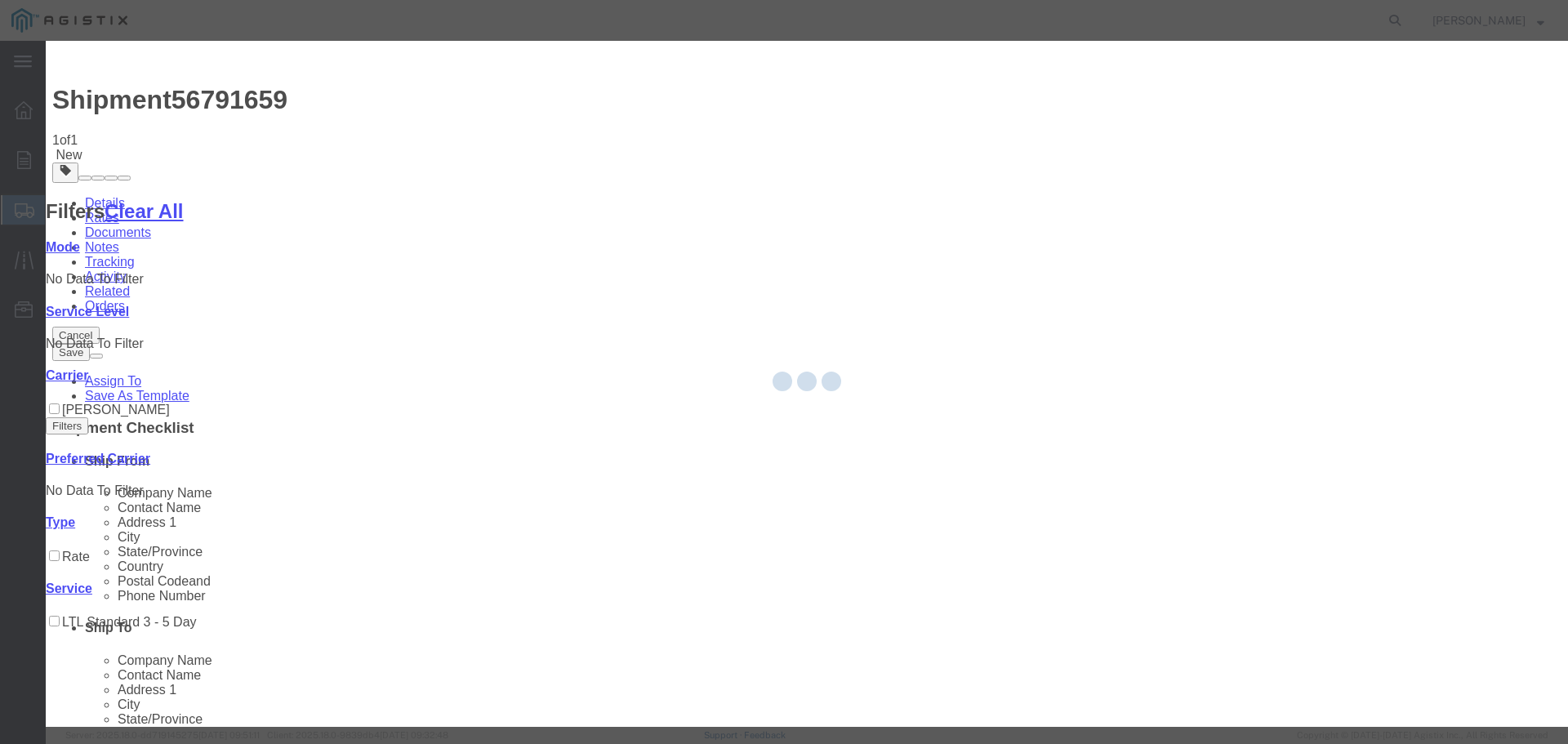
scroll to position [0, 0]
